Goal: Transaction & Acquisition: Purchase product/service

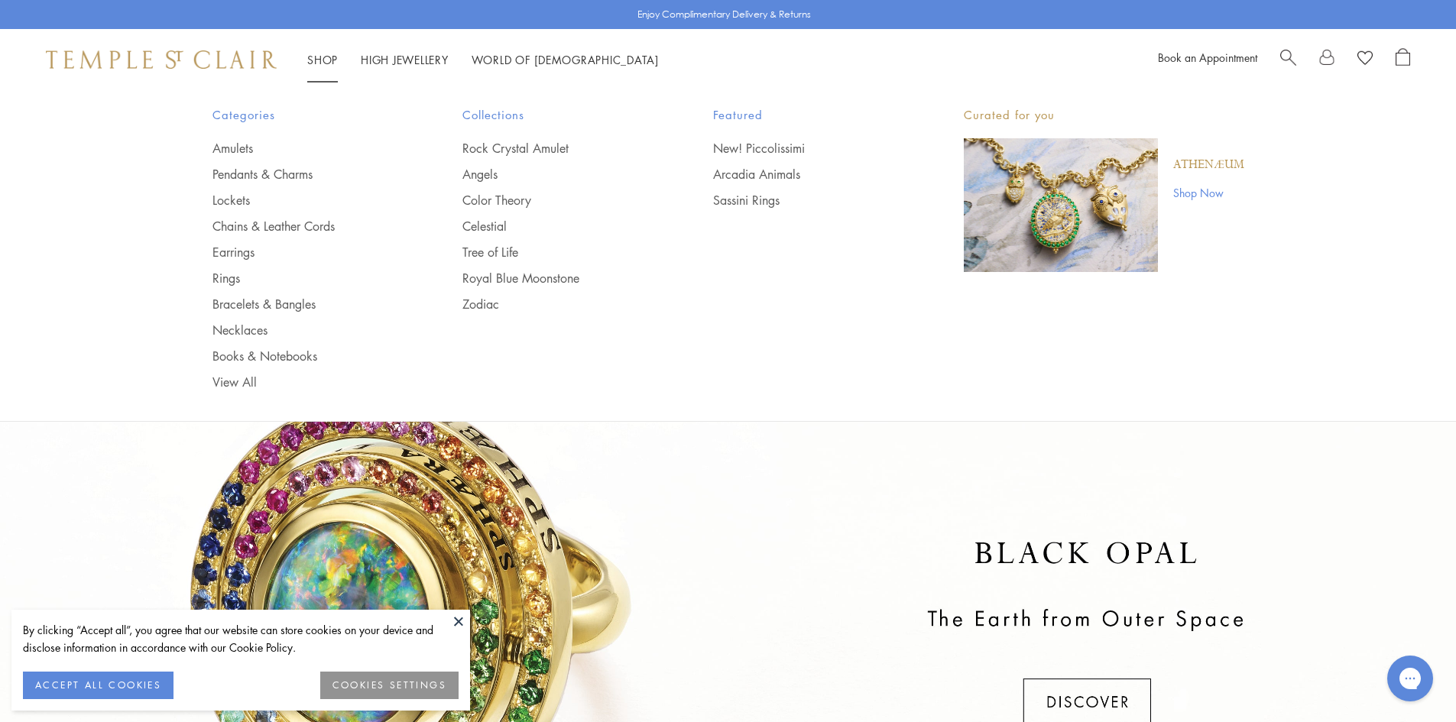
click at [1284, 58] on span "Search" at bounding box center [1288, 56] width 16 height 16
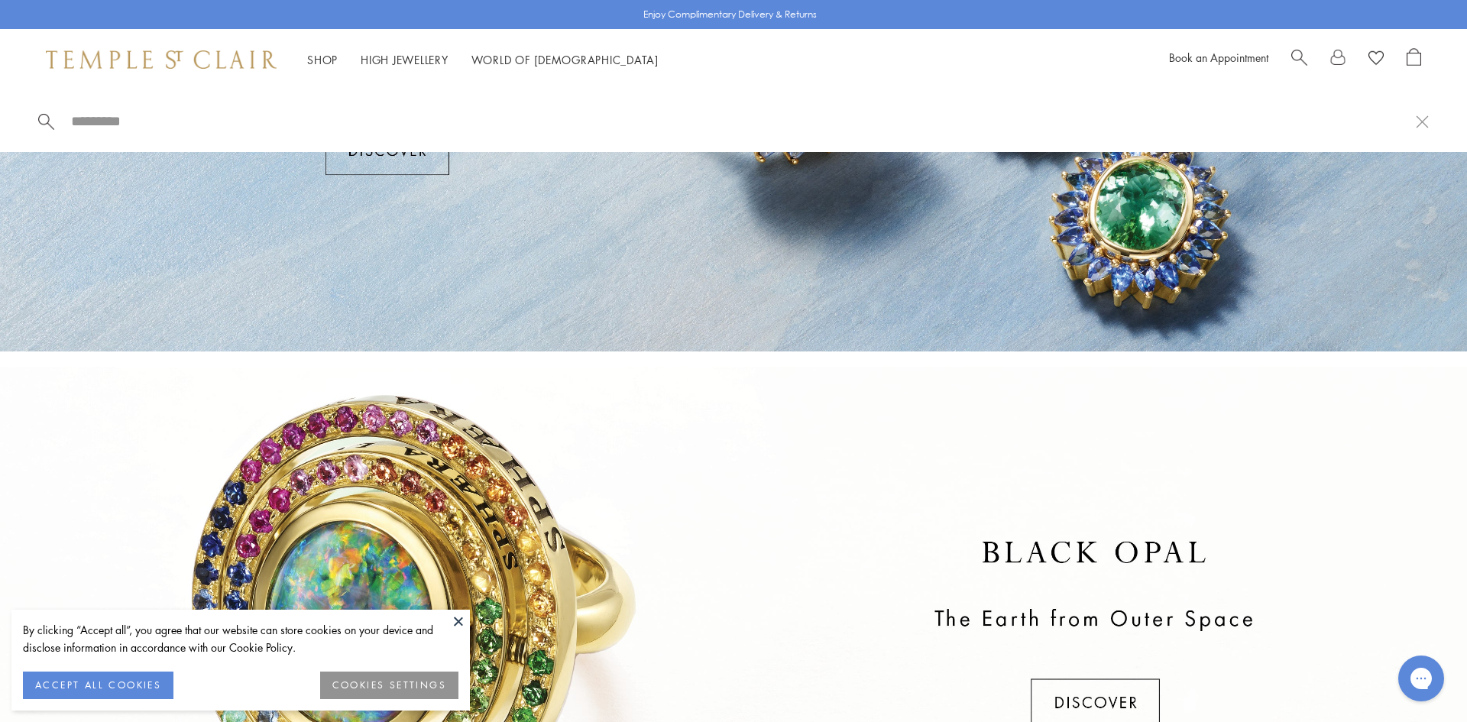
click at [79, 122] on input "search" at bounding box center [743, 121] width 1346 height 18
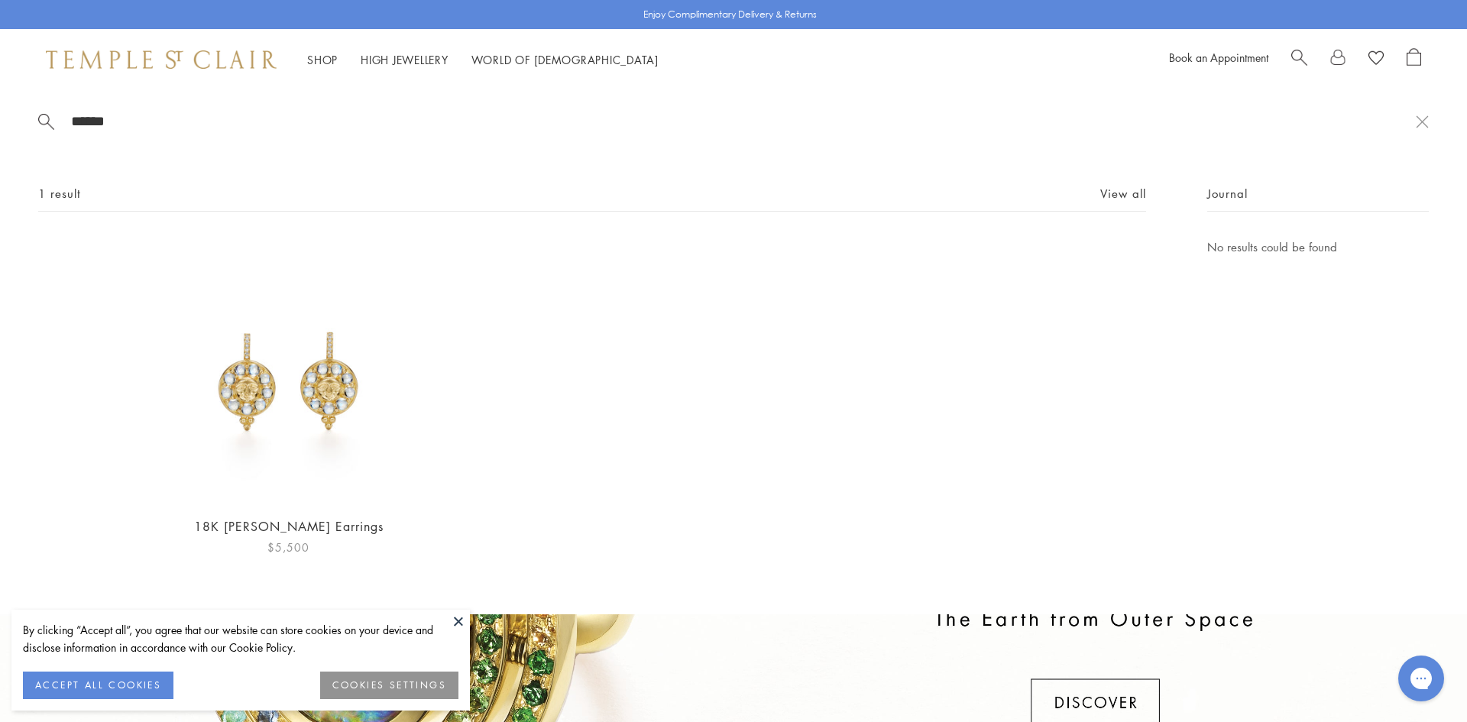
type input "******"
click at [286, 415] on img at bounding box center [288, 370] width 265 height 265
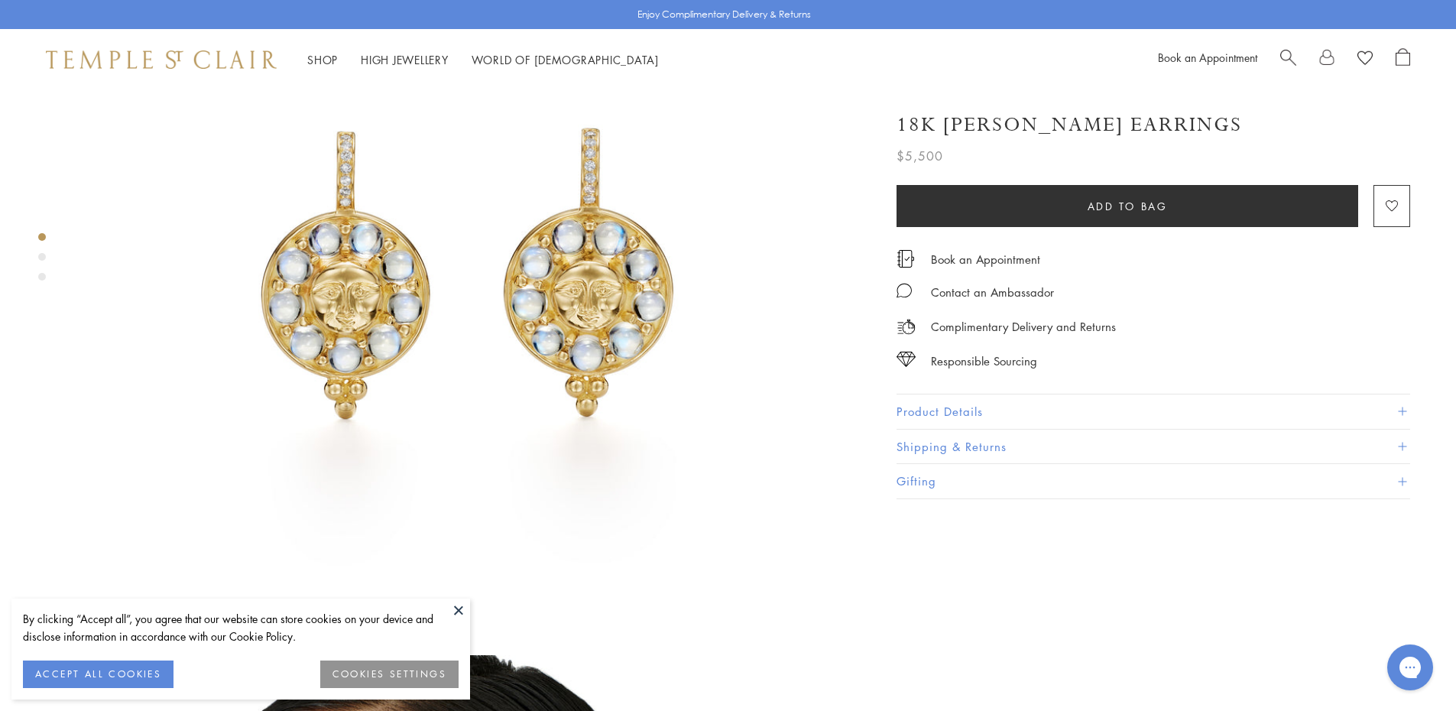
scroll to position [153, 0]
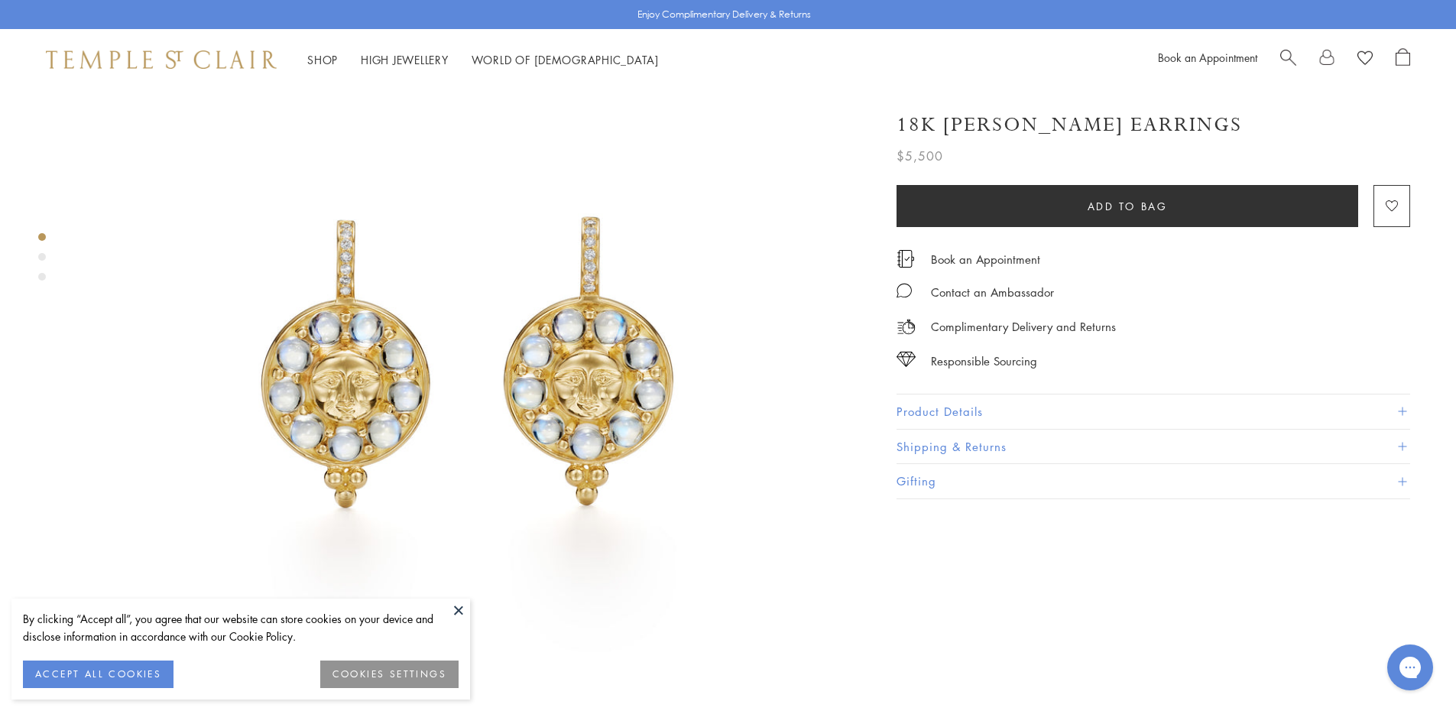
click at [967, 420] on button "Product Details" at bounding box center [1153, 411] width 514 height 34
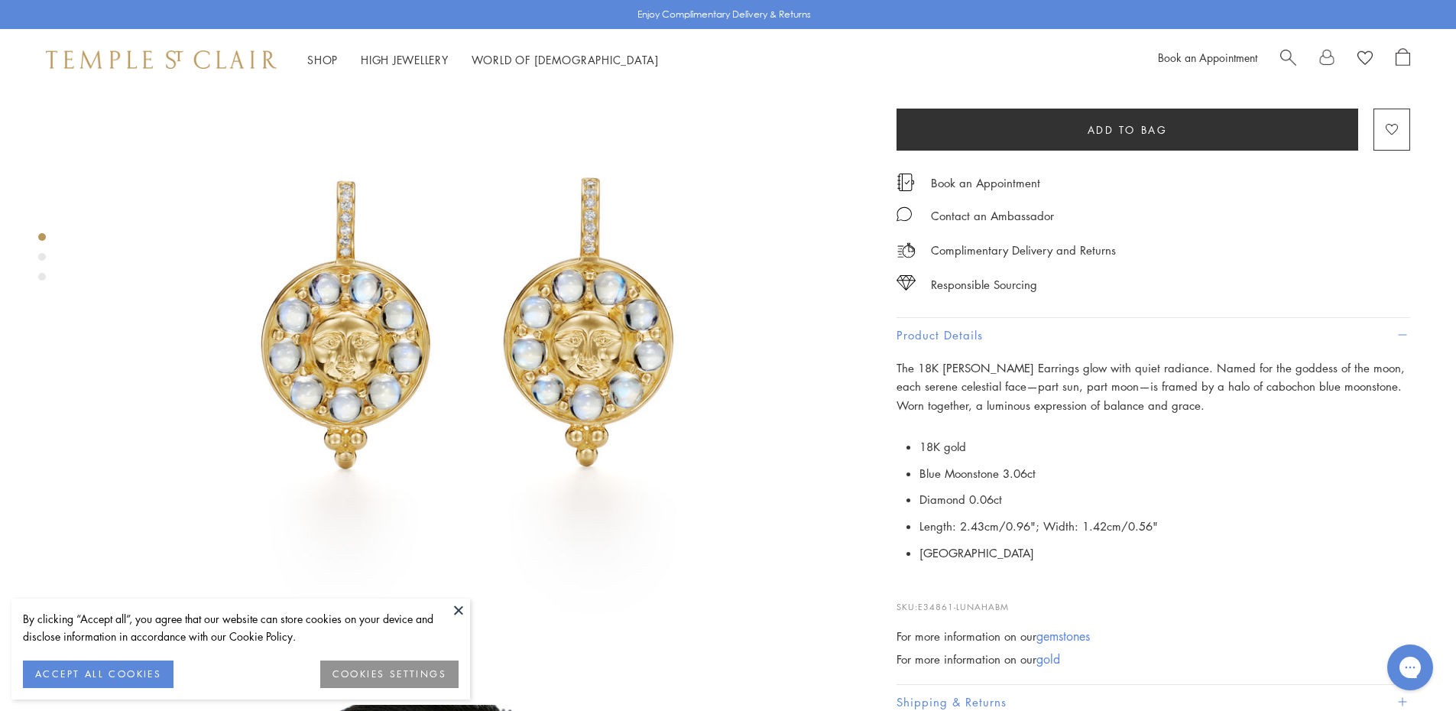
scroll to position [229, 0]
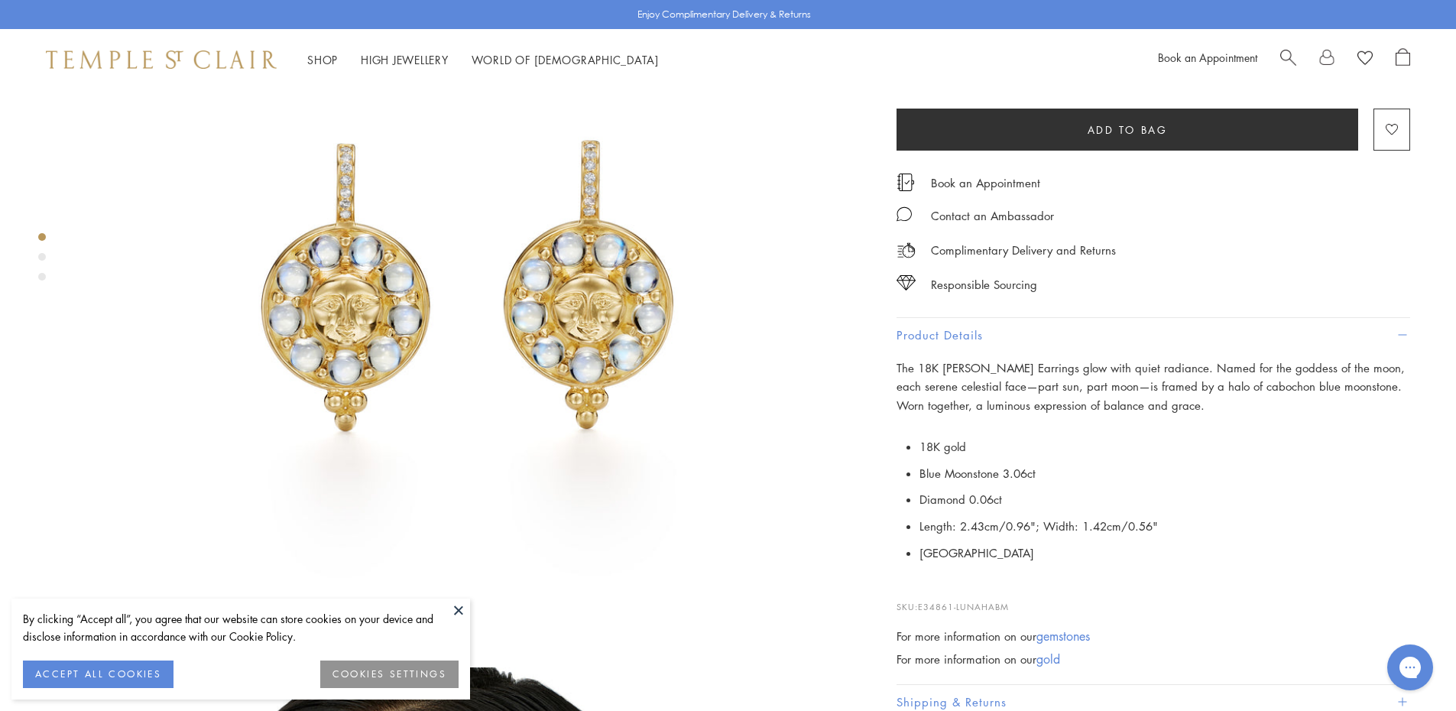
click at [573, 445] on img at bounding box center [467, 252] width 783 height 783
